Goal: Find specific page/section: Find specific page/section

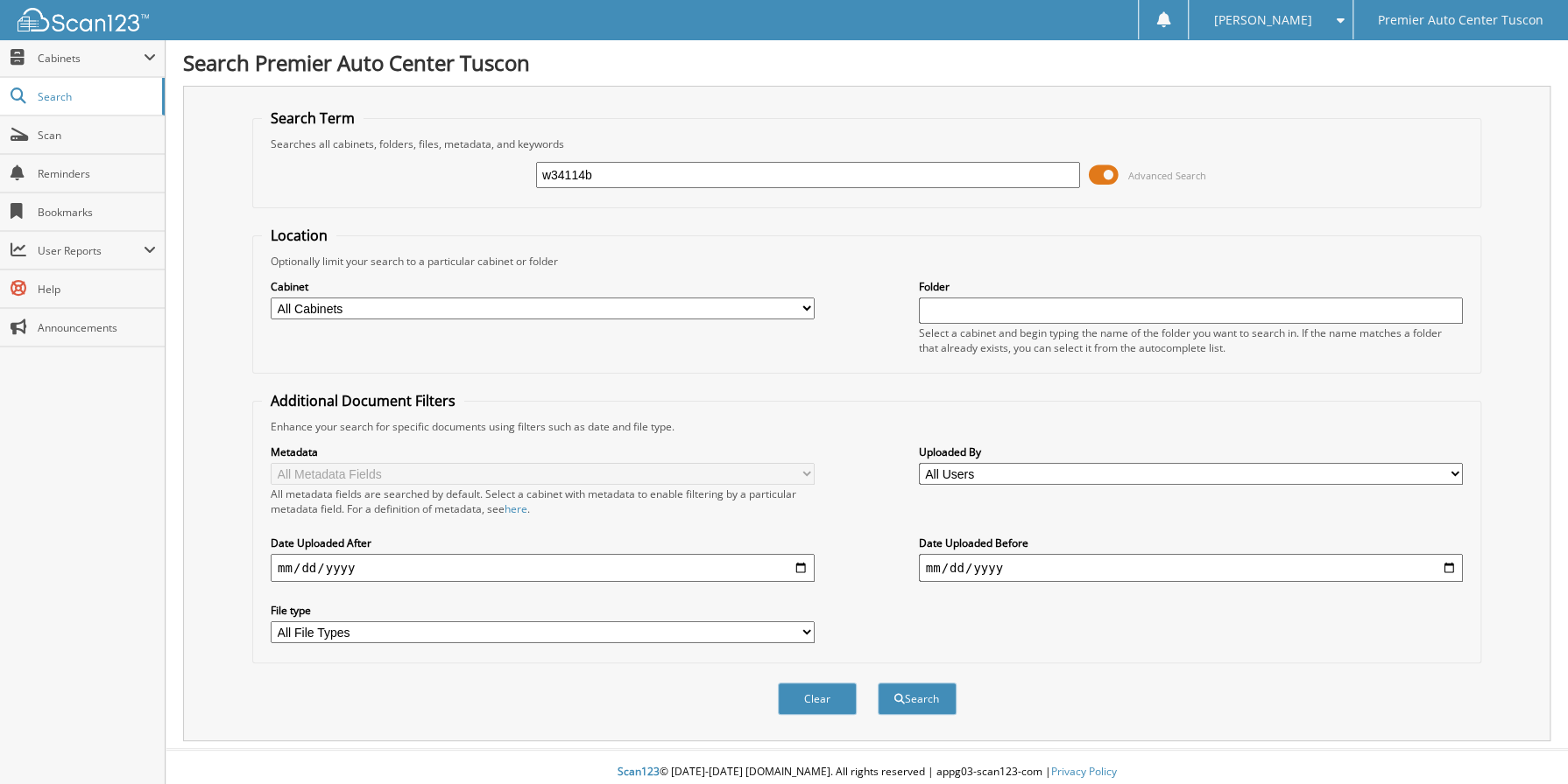
type input "w34114b"
click at [877, 682] on button "Search" at bounding box center [916, 698] width 78 height 32
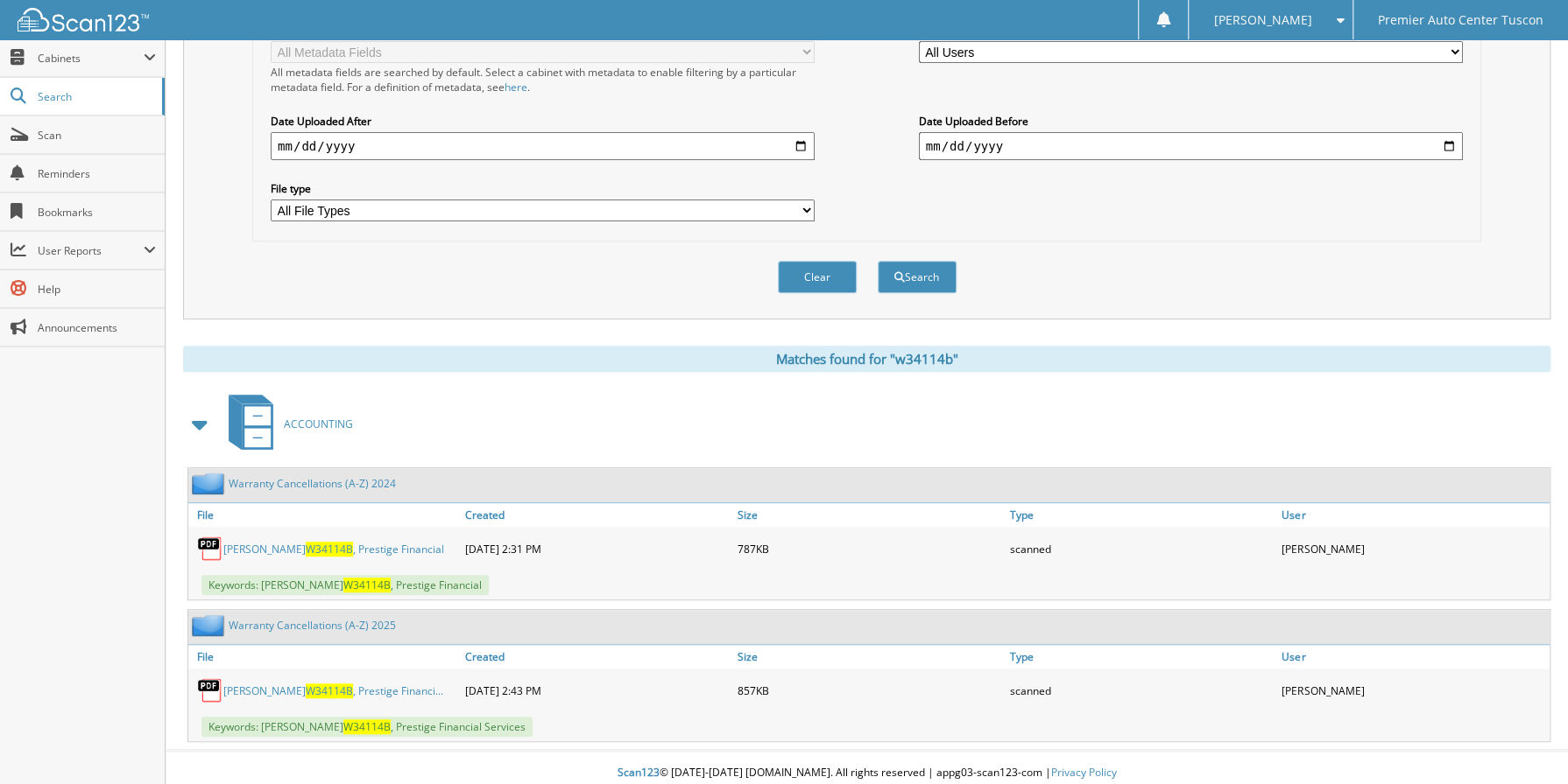
scroll to position [425, 0]
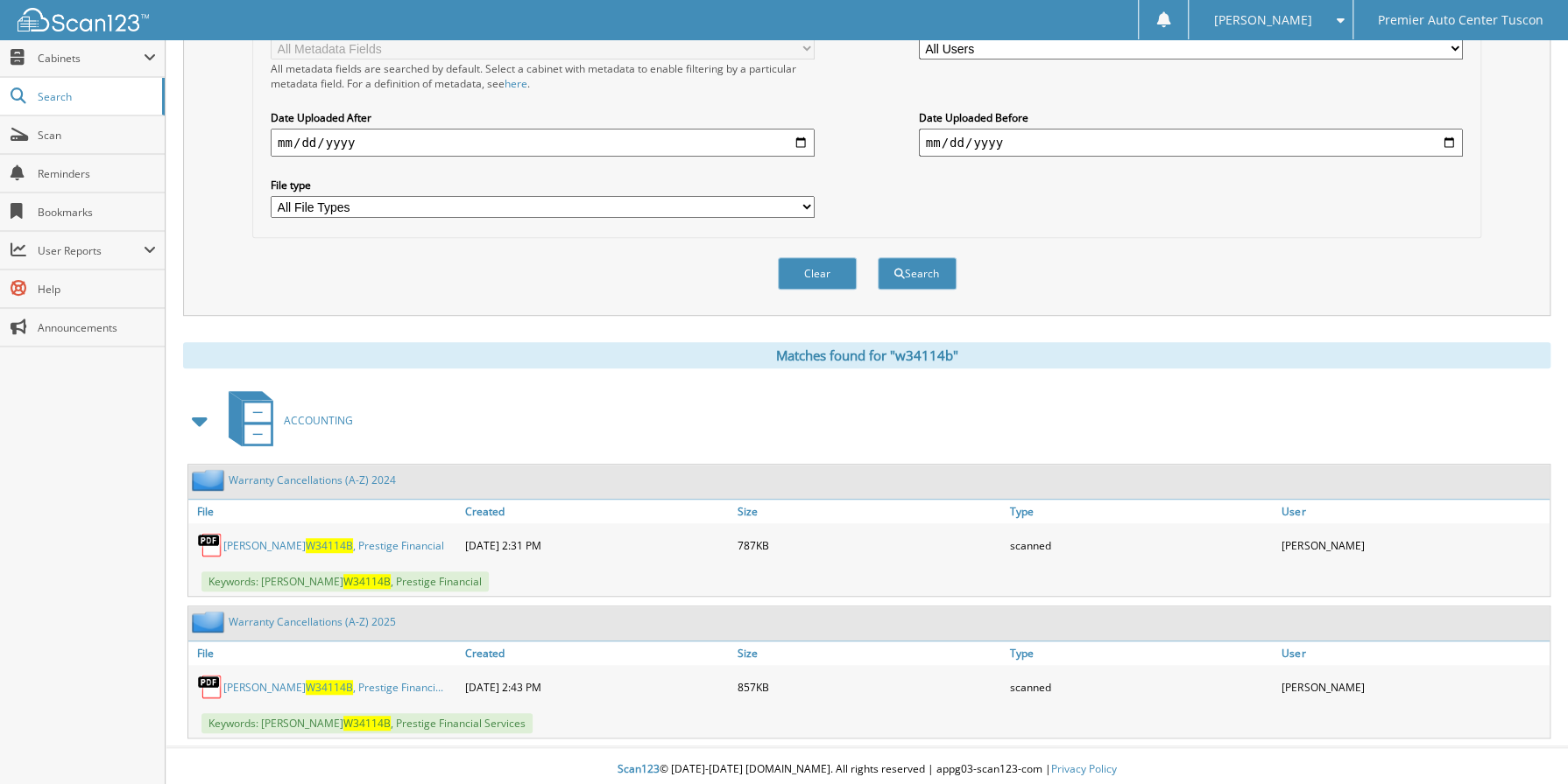
click at [306, 542] on span "W34114B" at bounding box center [329, 545] width 47 height 15
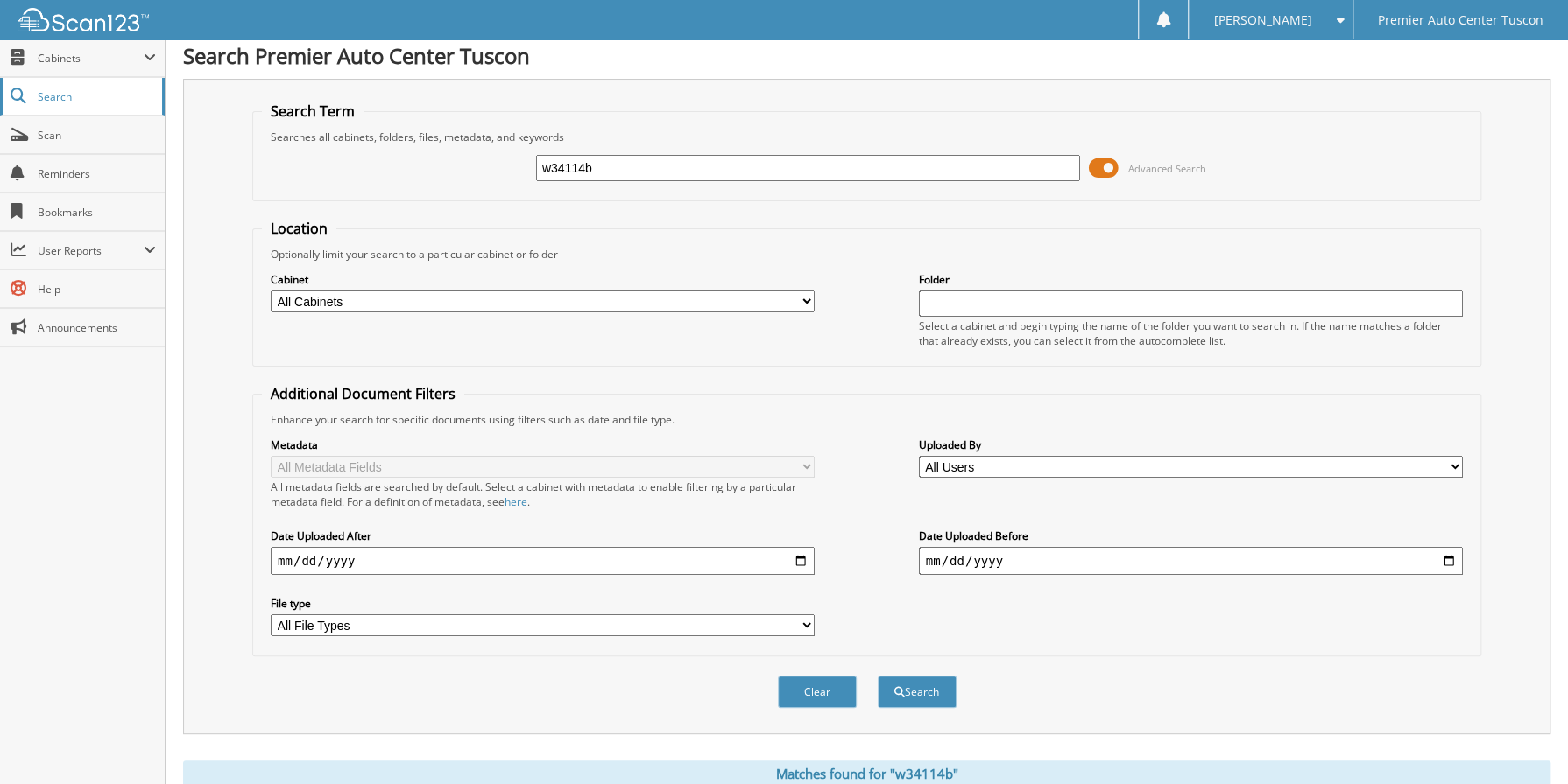
scroll to position [0, 0]
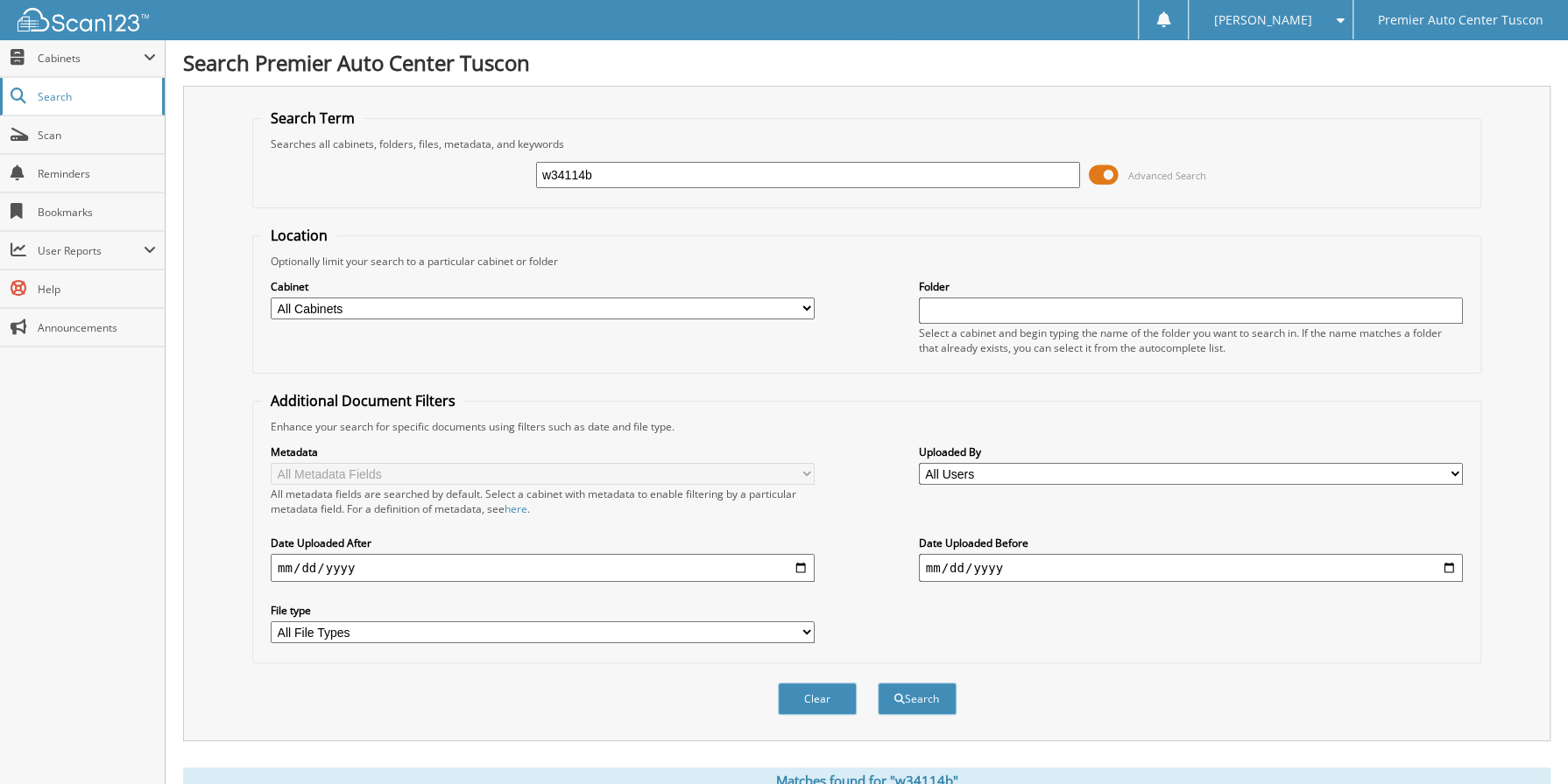
click at [70, 93] on span "Search" at bounding box center [95, 96] width 116 height 15
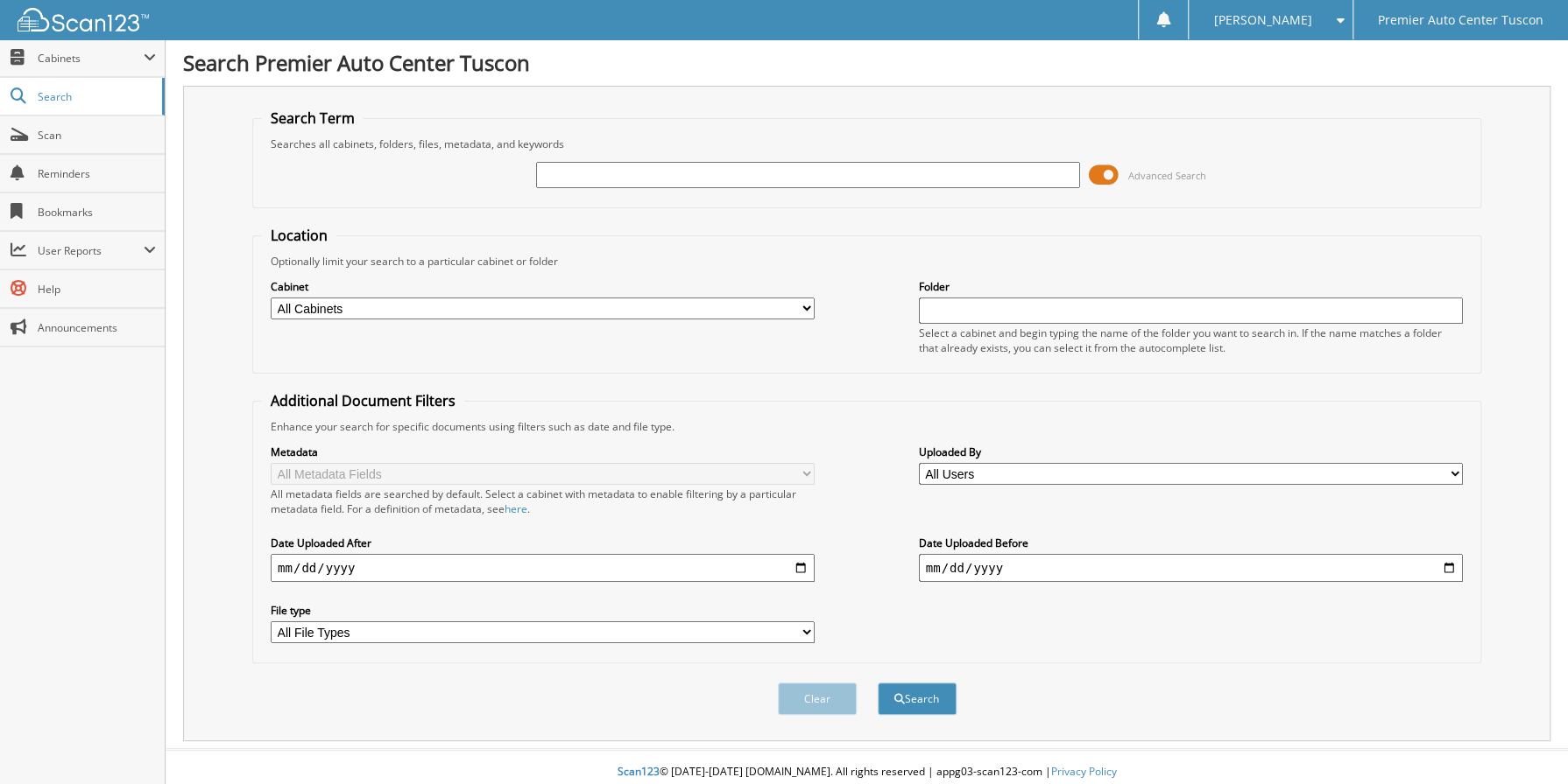
click at [551, 171] on input "text" at bounding box center [808, 175] width 544 height 26
click at [567, 172] on input "text" at bounding box center [808, 175] width 544 height 26
type input "42587"
click at [877, 682] on button "Search" at bounding box center [916, 698] width 78 height 32
